Goal: Information Seeking & Learning: Find specific fact

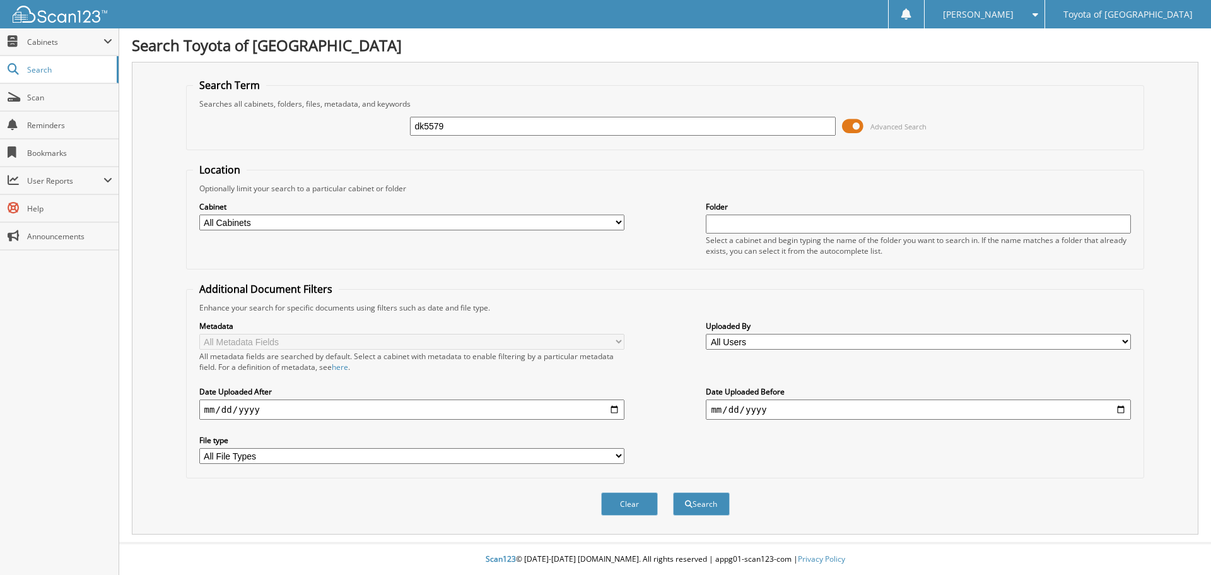
type input "dk5579"
click at [673, 492] on button "Search" at bounding box center [701, 503] width 57 height 23
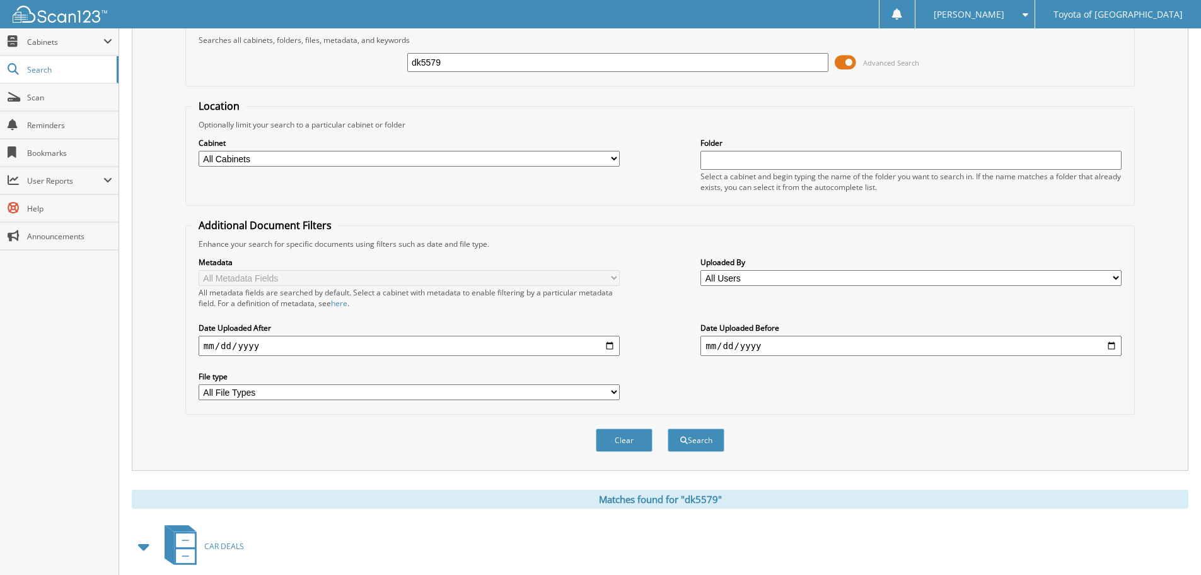
scroll to position [207, 0]
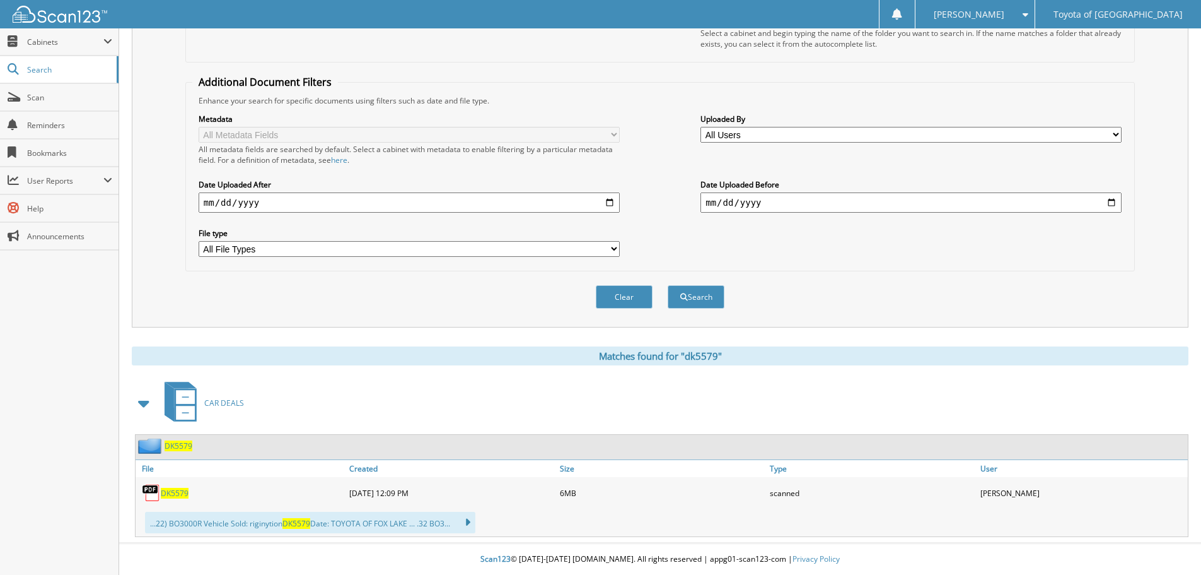
click at [169, 495] on span "DK5579" at bounding box center [175, 492] width 28 height 11
click at [177, 493] on span "DK5579" at bounding box center [175, 492] width 28 height 11
click at [172, 493] on span "DK5579" at bounding box center [175, 492] width 28 height 11
click at [173, 489] on span "DK5579" at bounding box center [175, 492] width 28 height 11
